Goal: Information Seeking & Learning: Learn about a topic

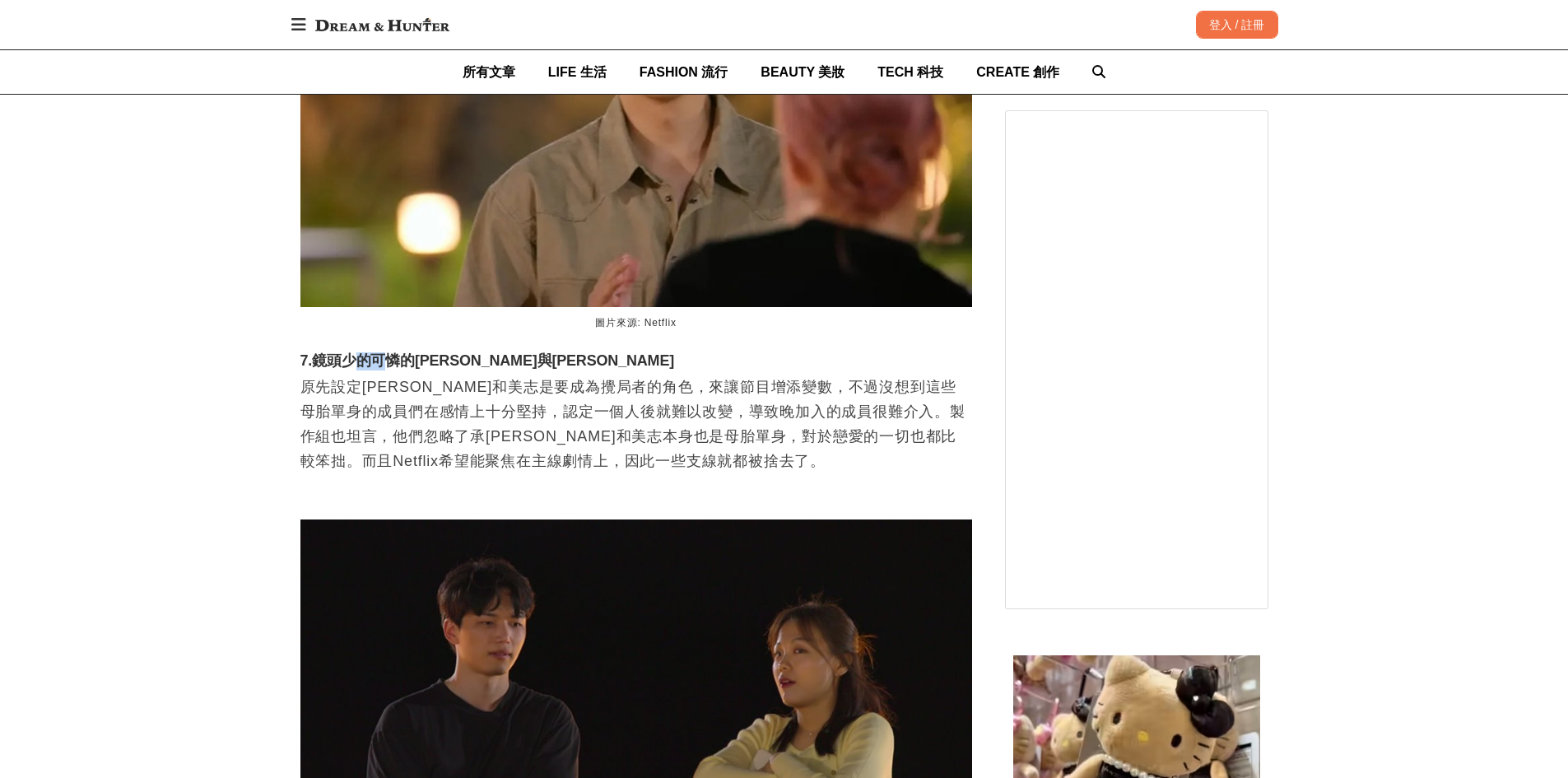
drag, startPoint x: 356, startPoint y: 329, endPoint x: 382, endPoint y: 344, distance: 30.0
click at [382, 353] on h3 "7.鏡頭少的可憐的[PERSON_NAME]與[PERSON_NAME]" at bounding box center [636, 362] width 672 height 18
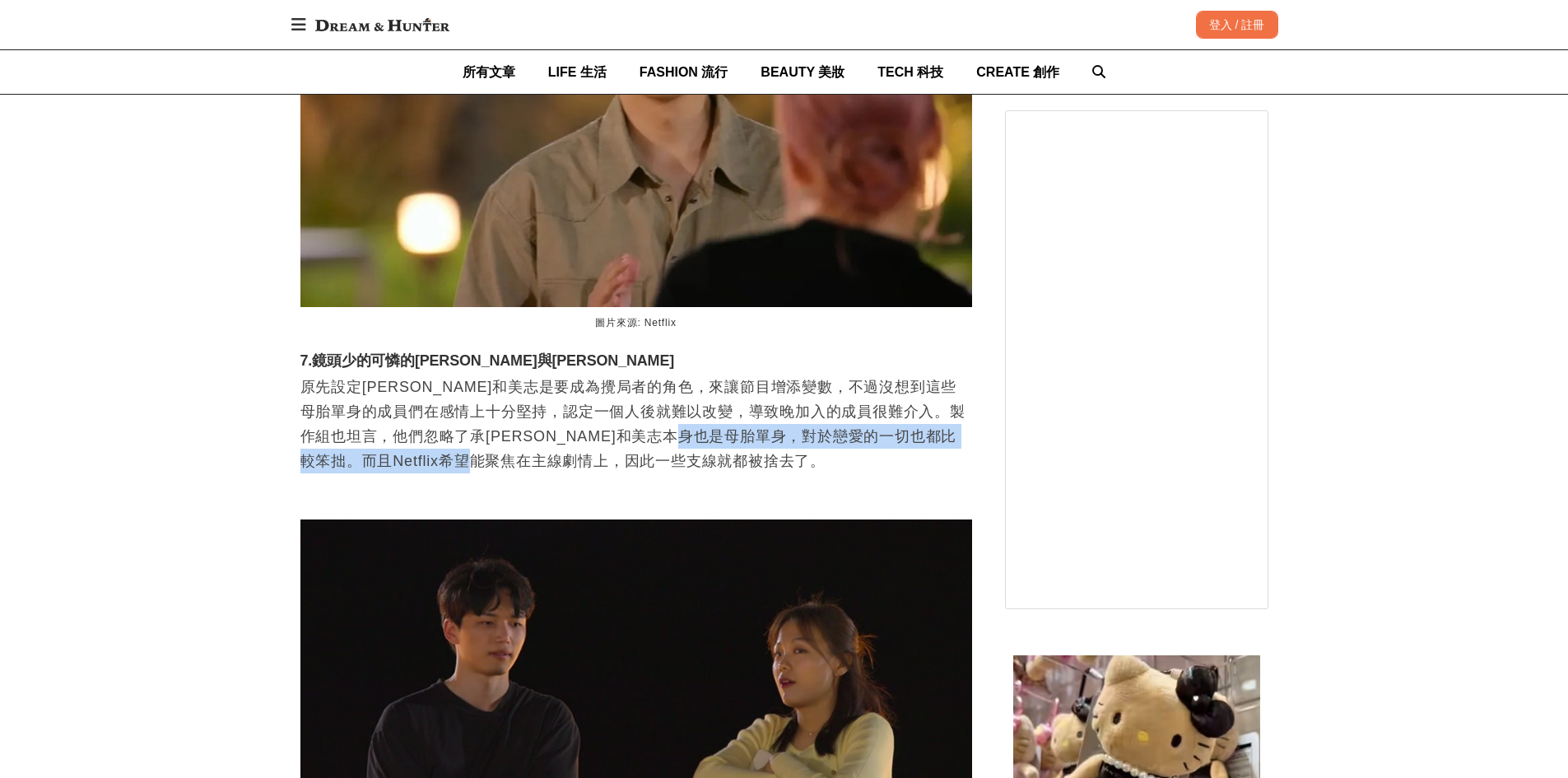
drag, startPoint x: 817, startPoint y: 414, endPoint x: 916, endPoint y: 442, distance: 102.9
click at [916, 442] on p "原先設定[PERSON_NAME]和美志是要成為攪局者的角色，來讓節目增添變數，不過沒想到這些母胎單身的成員們在感情上十分堅持，認定一個人後就難以改變，導致晚…" at bounding box center [636, 424] width 672 height 99
click at [444, 445] on p "原先設定[PERSON_NAME]和美志是要成為攪局者的角色，來讓節目增添變數，不過沒想到這些母胎單身的成員們在感情上十分堅持，認定一個人後就難以改變，導致晚…" at bounding box center [636, 424] width 672 height 99
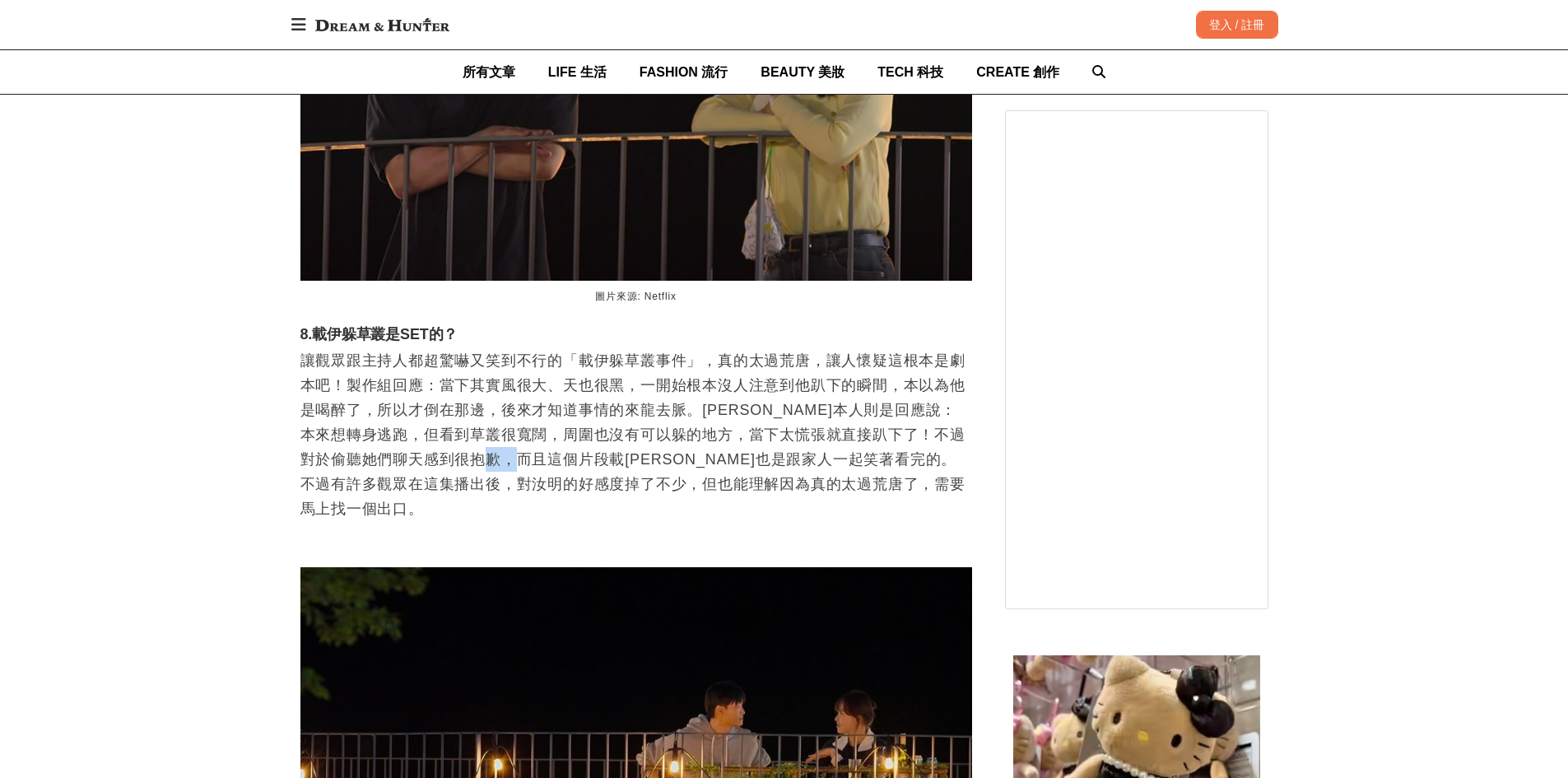
scroll to position [0, 672]
drag, startPoint x: 564, startPoint y: 425, endPoint x: 673, endPoint y: 438, distance: 109.8
click at [673, 438] on p "讓觀眾跟主持人都超驚嚇又笑到不行的「載伊躲草叢事件」，真的太過荒唐，讓人懷疑這根本是劇本吧！製作組回應：當下其實風很大、天也很黑，一開始根本沒人注意到他趴下的…" at bounding box center [636, 434] width 672 height 173
click at [673, 437] on p "讓觀眾跟主持人都超驚嚇又笑到不行的「載伊躲草叢事件」，真的太過荒唐，讓人懷疑這根本是劇本吧！製作組回應：當下其實風很大、天也很黑，一開始根本沒人注意到他趴下的…" at bounding box center [636, 434] width 672 height 173
drag, startPoint x: 792, startPoint y: 435, endPoint x: 842, endPoint y: 438, distance: 50.1
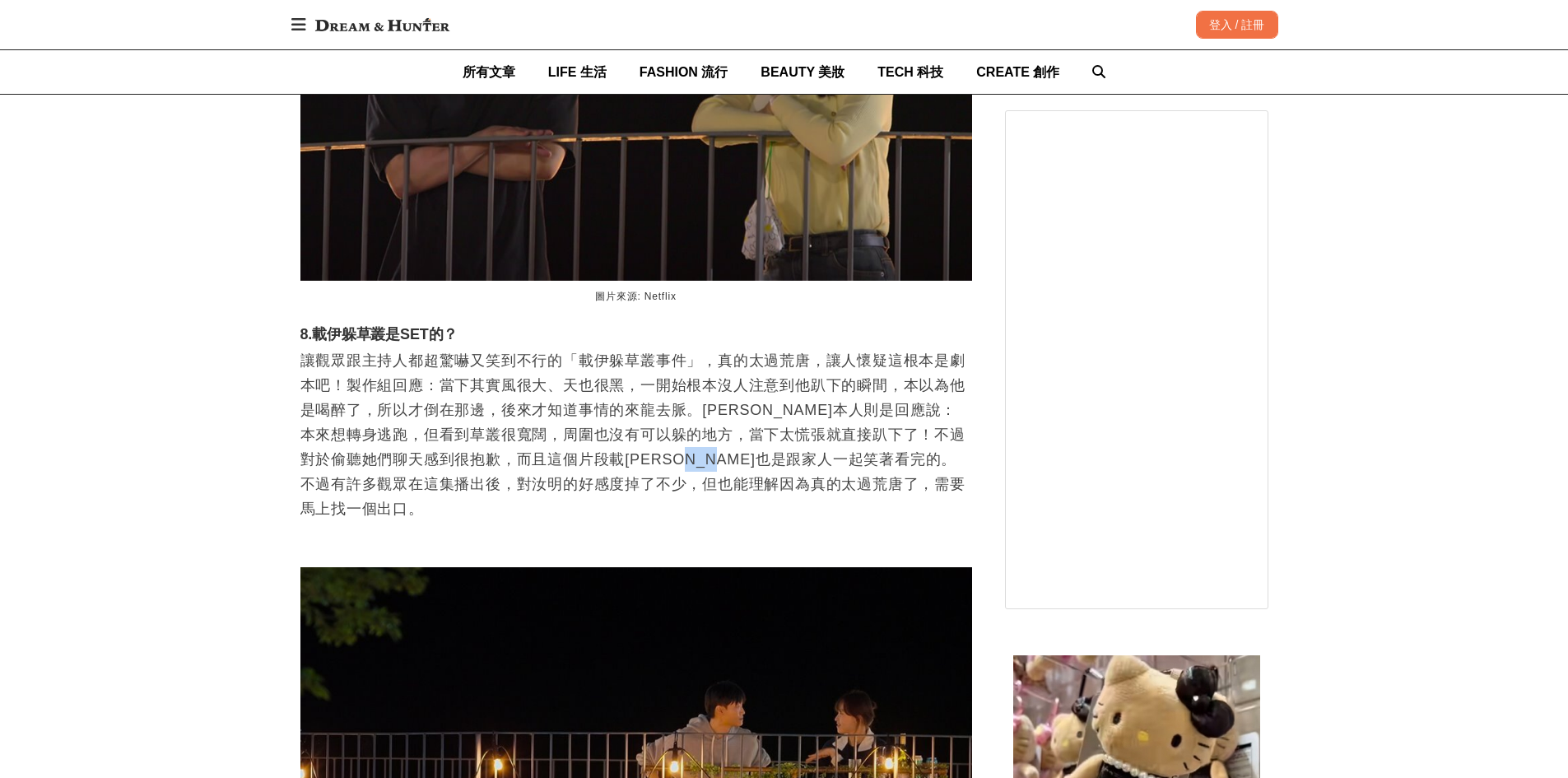
click at [841, 433] on p "讓觀眾跟主持人都超驚嚇又笑到不行的「載伊躲草叢事件」，真的太過荒唐，讓人懷疑這根本是劇本吧！製作組回應：當下其實風很大、天也很黑，一開始根本沒人注意到他趴下的…" at bounding box center [636, 434] width 672 height 173
click at [817, 445] on p "讓觀眾跟主持人都超驚嚇又笑到不行的「載伊躲草叢事件」，真的太過荒唐，讓人懷疑這根本是劇本吧！製作組回應：當下其實風很大、天也很黑，一開始根本沒人注意到他趴下的…" at bounding box center [636, 434] width 672 height 173
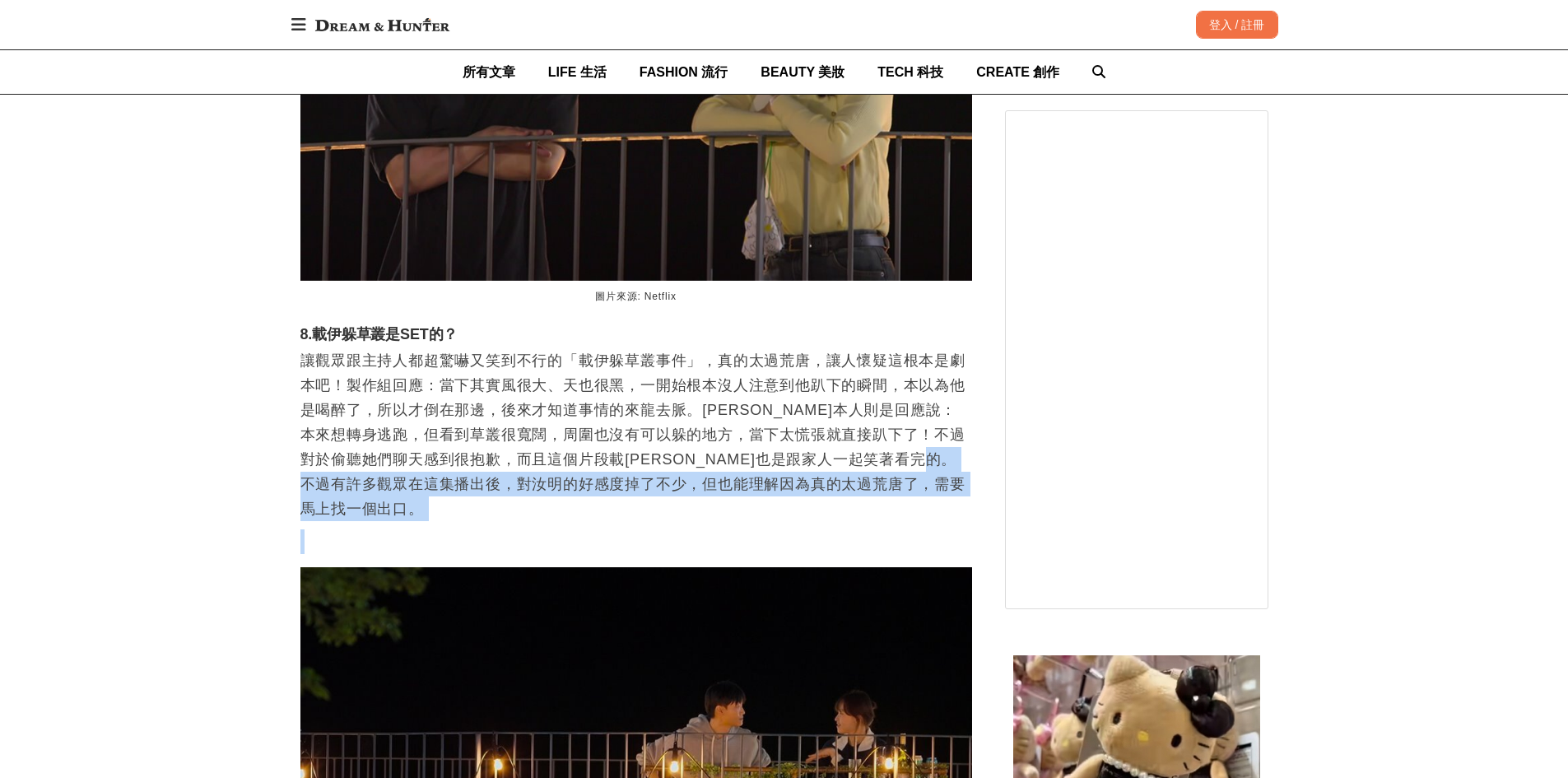
drag, startPoint x: 406, startPoint y: 461, endPoint x: 512, endPoint y: 471, distance: 106.5
click at [617, 452] on p "讓觀眾跟主持人都超驚嚇又笑到不行的「載伊躲草叢事件」，真的太過荒唐，讓人懷疑這根本是劇本吧！製作組回應：當下其實風很大、天也很黑，一開始根本沒人注意到他趴下的…" at bounding box center [636, 434] width 672 height 173
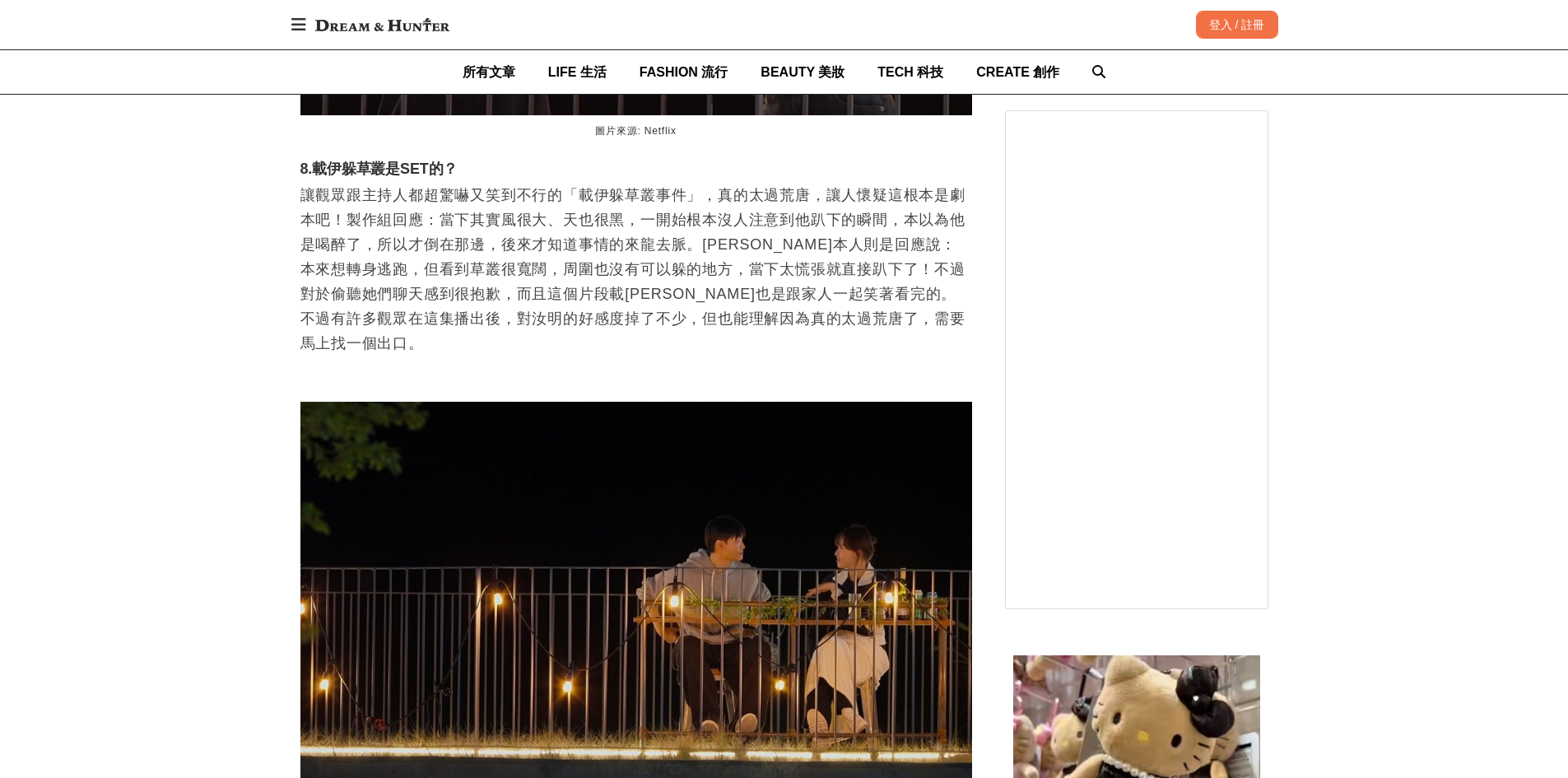
scroll to position [7163, 0]
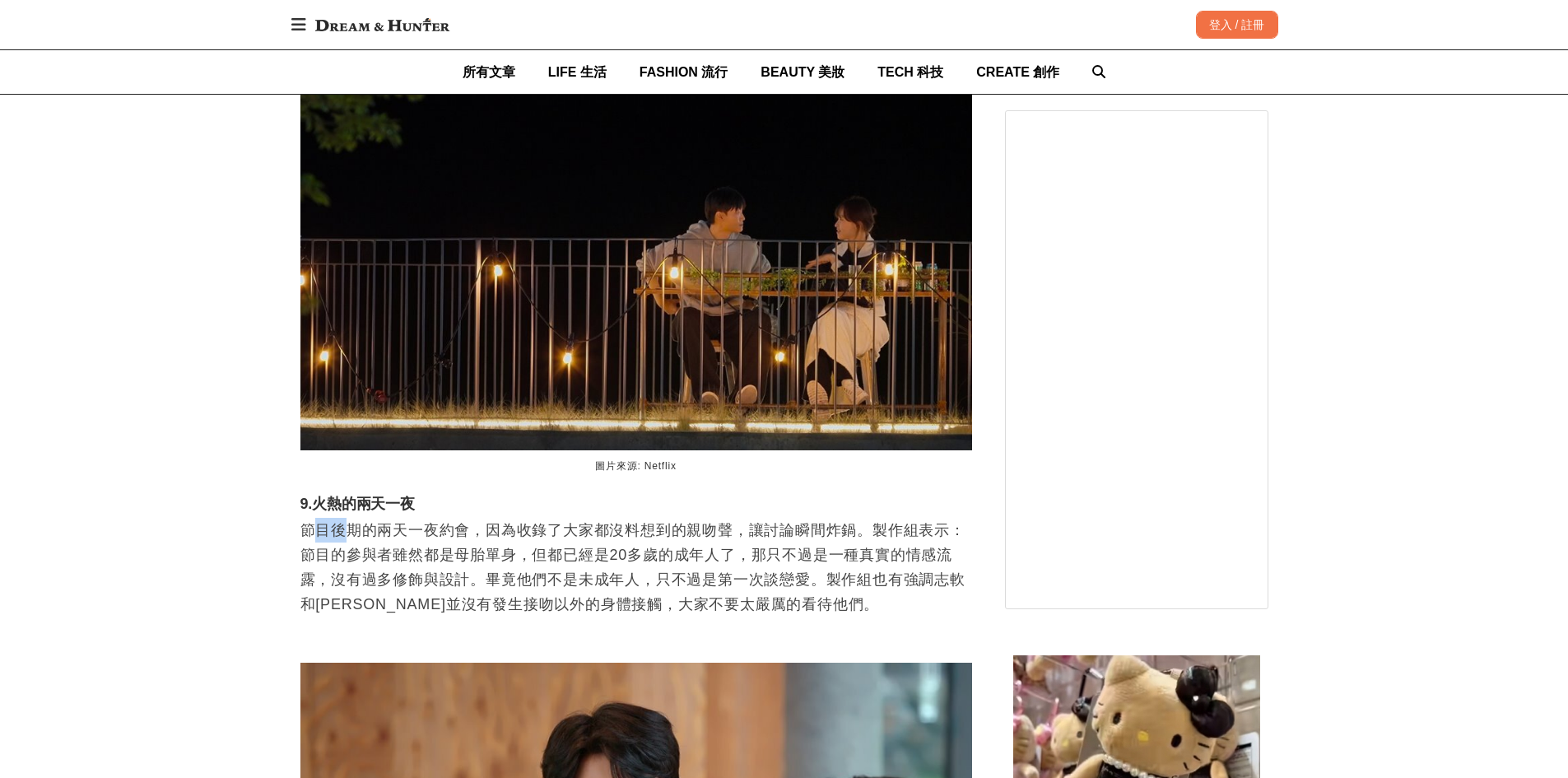
drag, startPoint x: 311, startPoint y: 473, endPoint x: 371, endPoint y: 479, distance: 60.3
click at [357, 518] on p "節目後期的兩天一夜約會，因為收錄了大家都沒料想到的親吻聲，讓討論瞬間炸鍋。製作組表示：節目的參與者雖然都是母胎單身，但都已經是20多歲的成年人了，那只不過是一…" at bounding box center [636, 568] width 672 height 99
drag, startPoint x: 479, startPoint y: 465, endPoint x: 575, endPoint y: 480, distance: 97.2
click at [575, 518] on p "節目後期的兩天一夜約會，因為收錄了大家都沒料想到的親吻聲，讓討論瞬間炸鍋。製作組表示：節目的參與者雖然都是母胎單身，但都已經是20多歲的成年人了，那只不過是一…" at bounding box center [636, 568] width 672 height 99
click at [576, 518] on p "節目後期的兩天一夜約會，因為收錄了大家都沒料想到的親吻聲，讓討論瞬間炸鍋。製作組表示：節目的參與者雖然都是母胎單身，但都已經是20多歲的成年人了，那只不過是一…" at bounding box center [636, 568] width 672 height 99
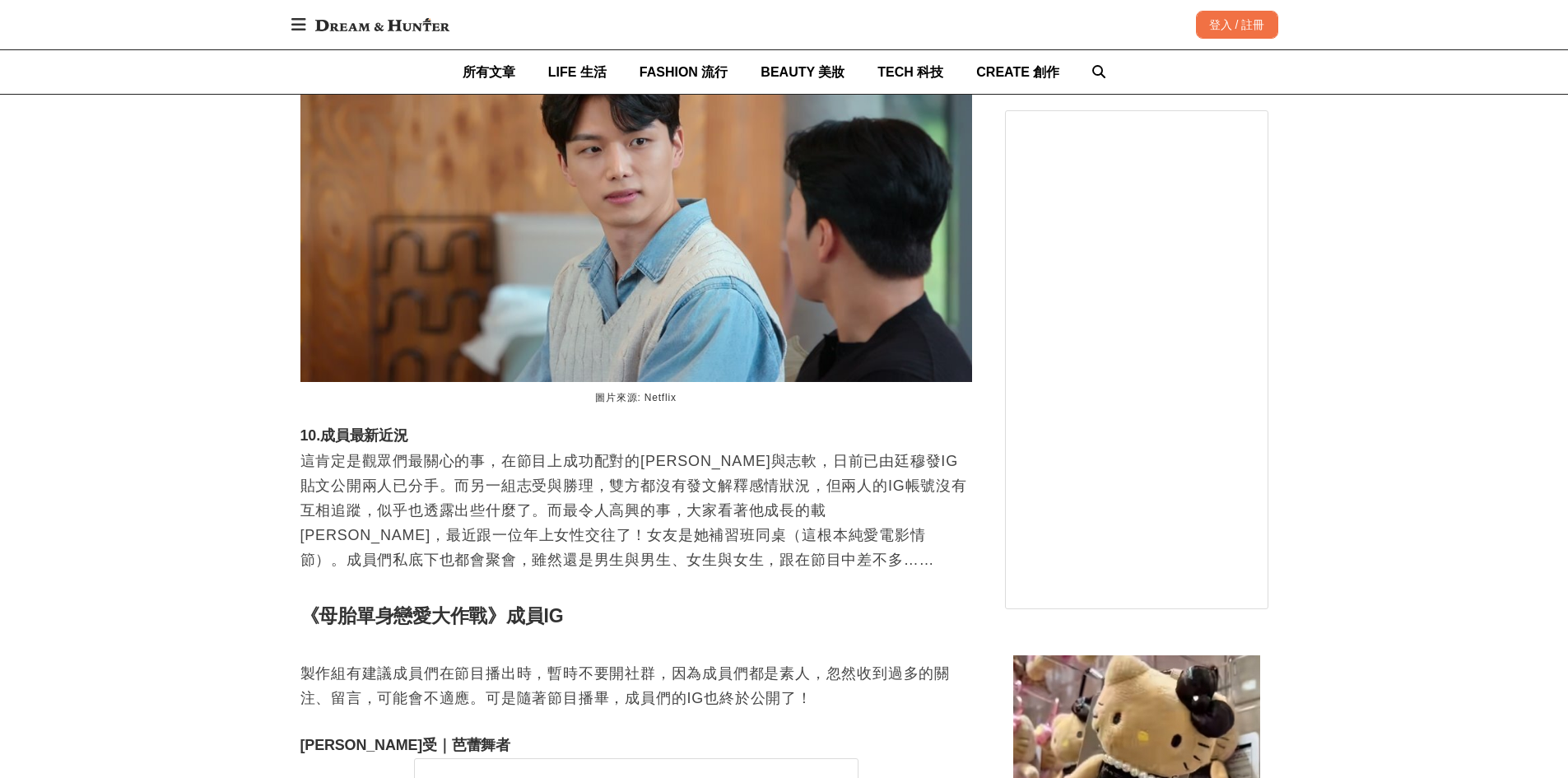
scroll to position [0, 2686]
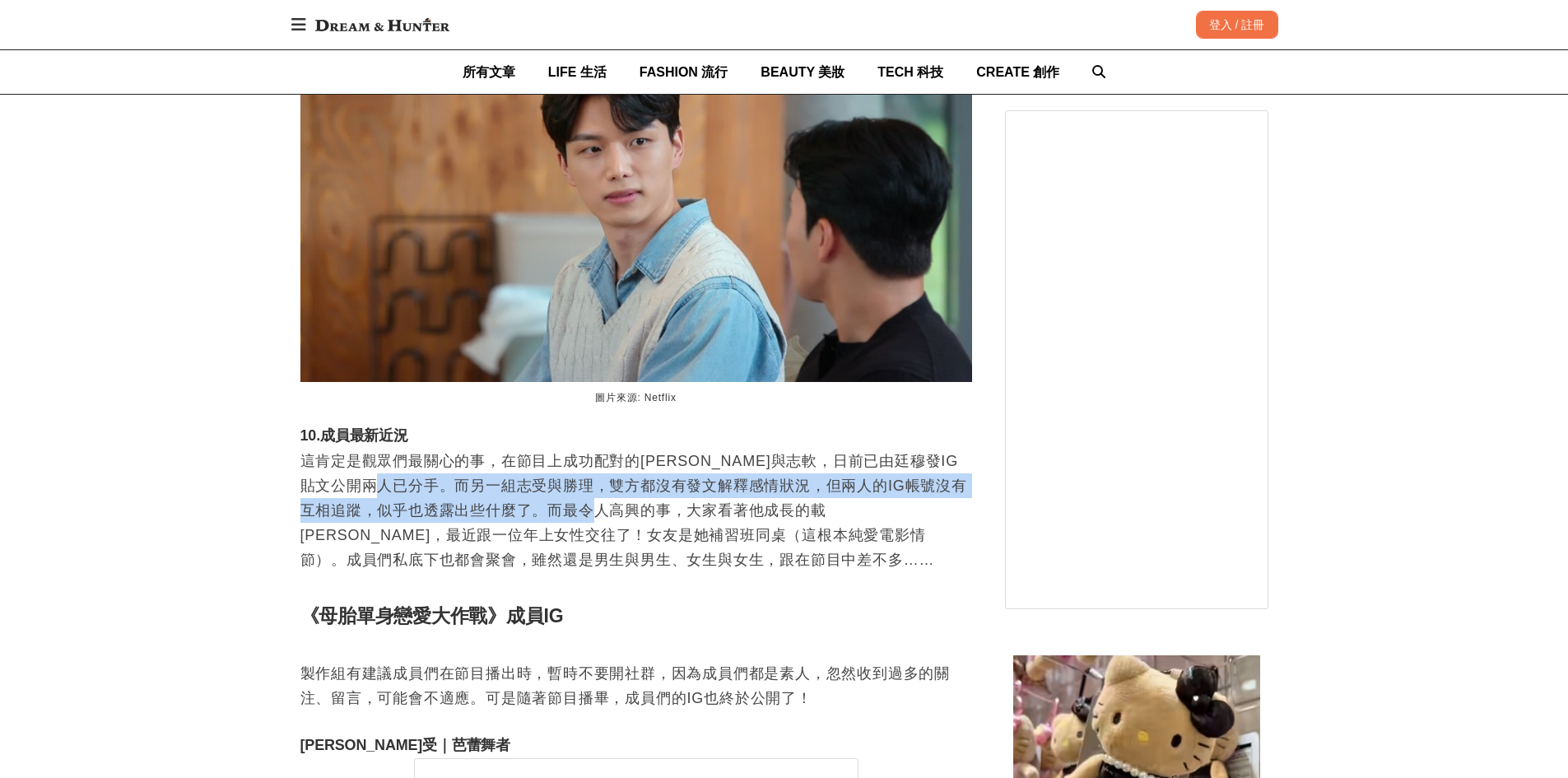
drag, startPoint x: 433, startPoint y: 436, endPoint x: 656, endPoint y: 449, distance: 223.4
click at [660, 452] on p "這肯定是觀眾們最關心的事，在節目上成功配對的[PERSON_NAME]與志軟，日前已由廷穆發IG貼文公開兩人已分手。而另一組志受與勝理，雙方都沒有發文解釋感情…" at bounding box center [636, 523] width 672 height 148
click at [656, 449] on p "這肯定是觀眾們最關心的事，在節目上成功配對的[PERSON_NAME]與志軟，日前已由廷穆發IG貼文公開兩人已分手。而另一組志受與勝理，雙方都沒有發文解釋感情…" at bounding box center [636, 523] width 672 height 148
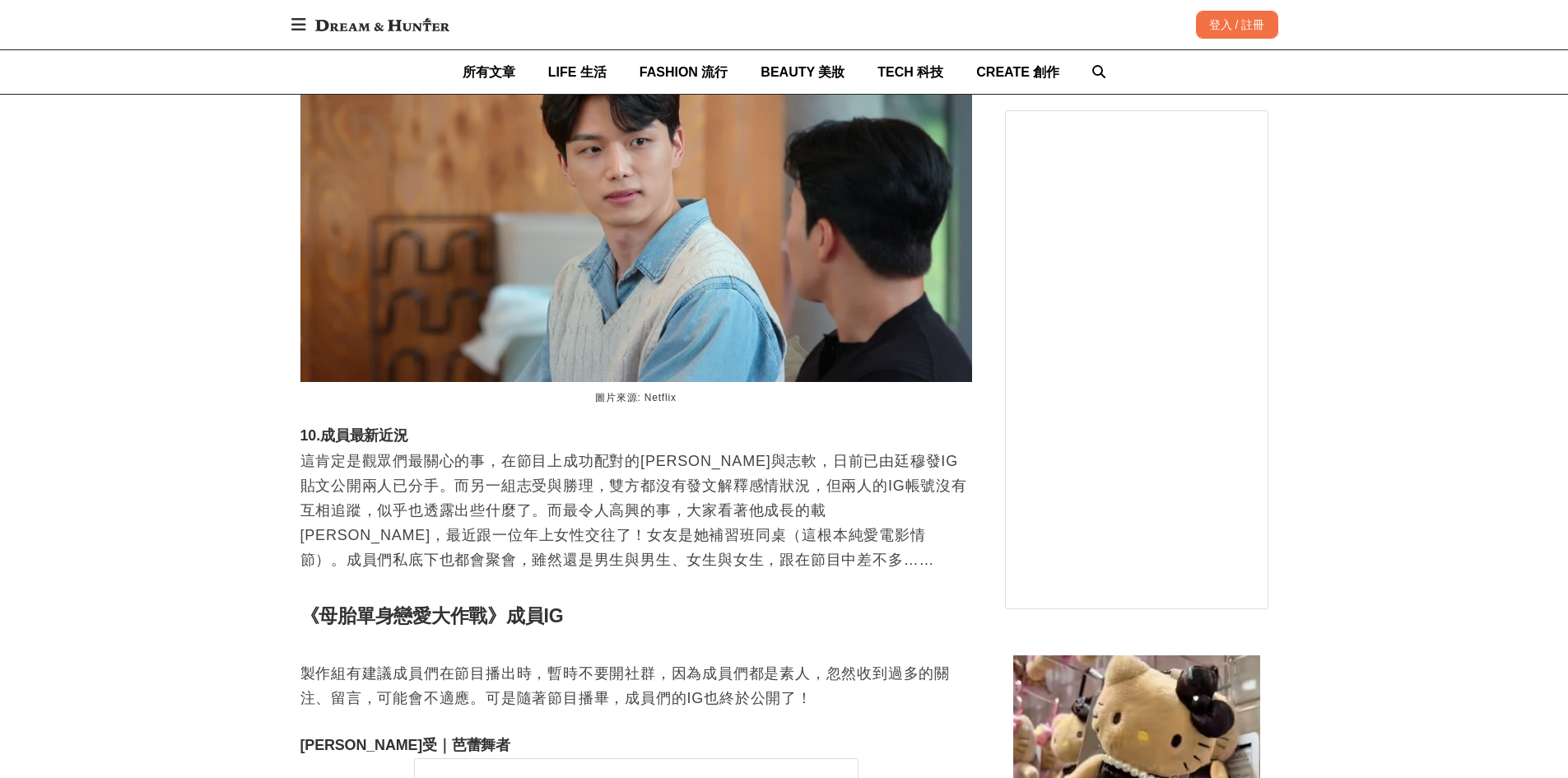
scroll to position [0, 0]
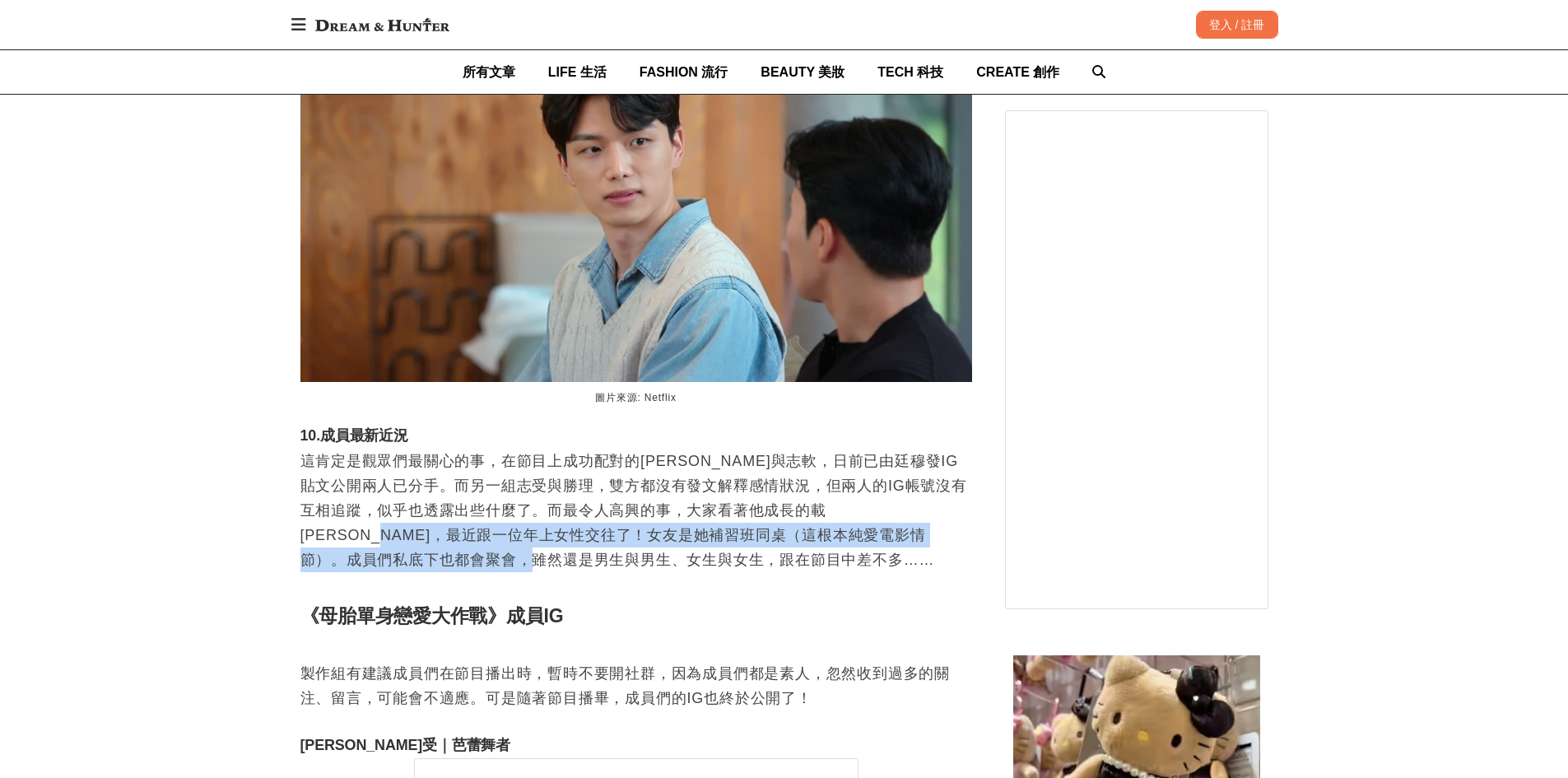
drag, startPoint x: 351, startPoint y: 483, endPoint x: 486, endPoint y: 501, distance: 136.2
click at [486, 501] on p "這肯定是觀眾們最關心的事，在節目上成功配對的[PERSON_NAME]與志軟，日前已由廷穆發IG貼文公開兩人已分手。而另一組志受與勝理，雙方都沒有發文解釋感情…" at bounding box center [636, 523] width 672 height 148
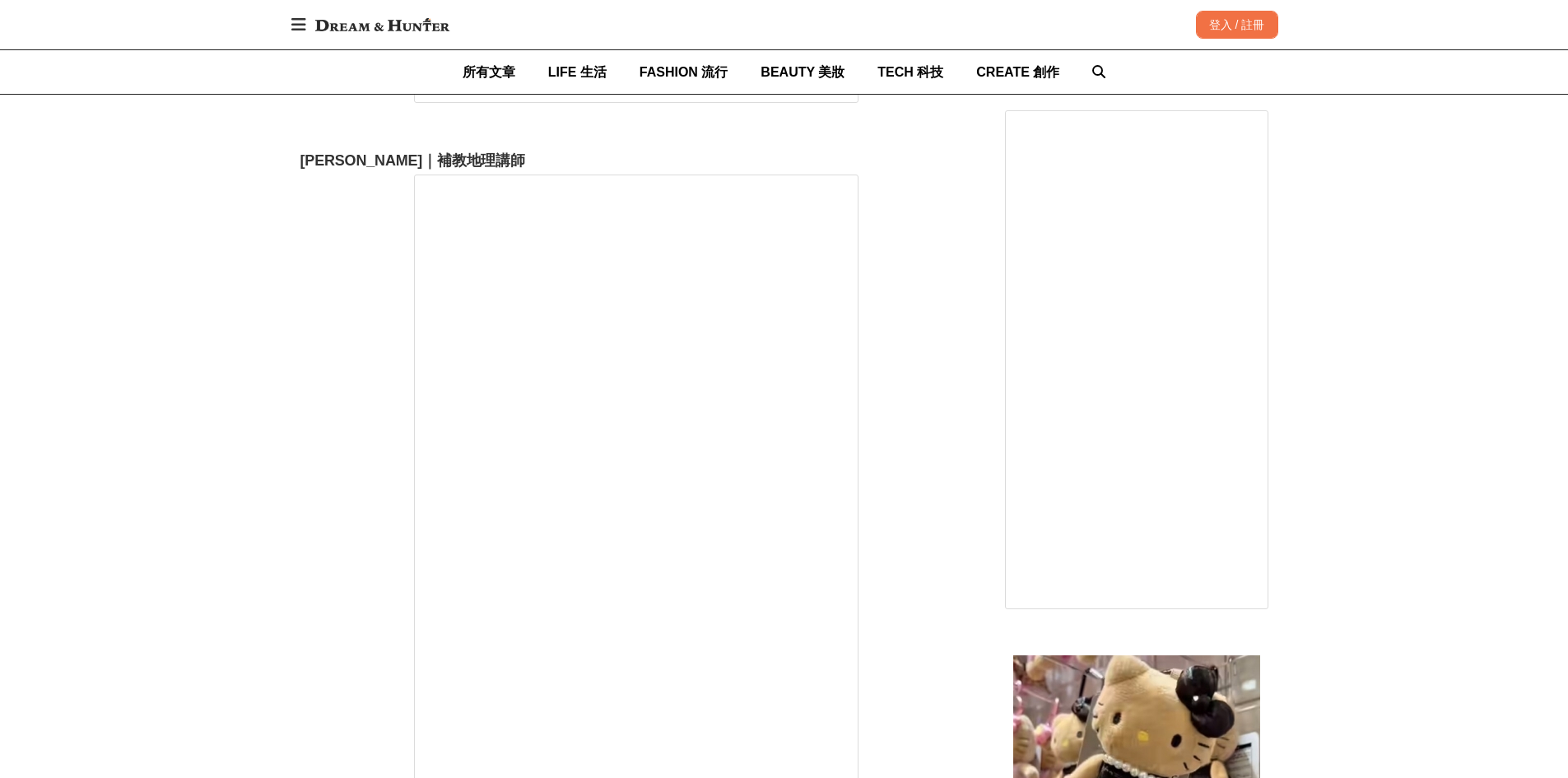
scroll to position [0, 104]
